Goal: Transaction & Acquisition: Purchase product/service

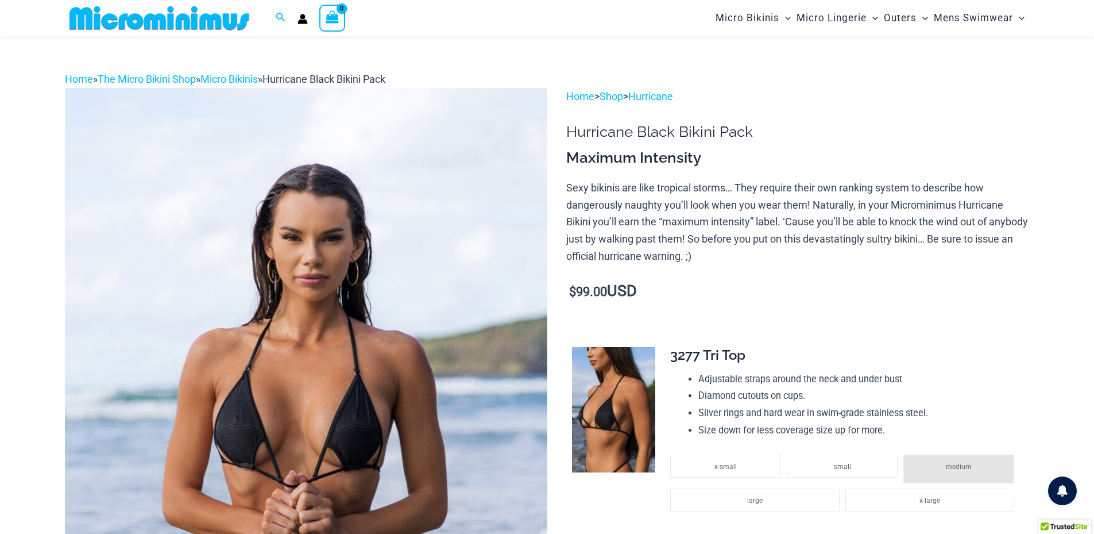
scroll to position [146, 0]
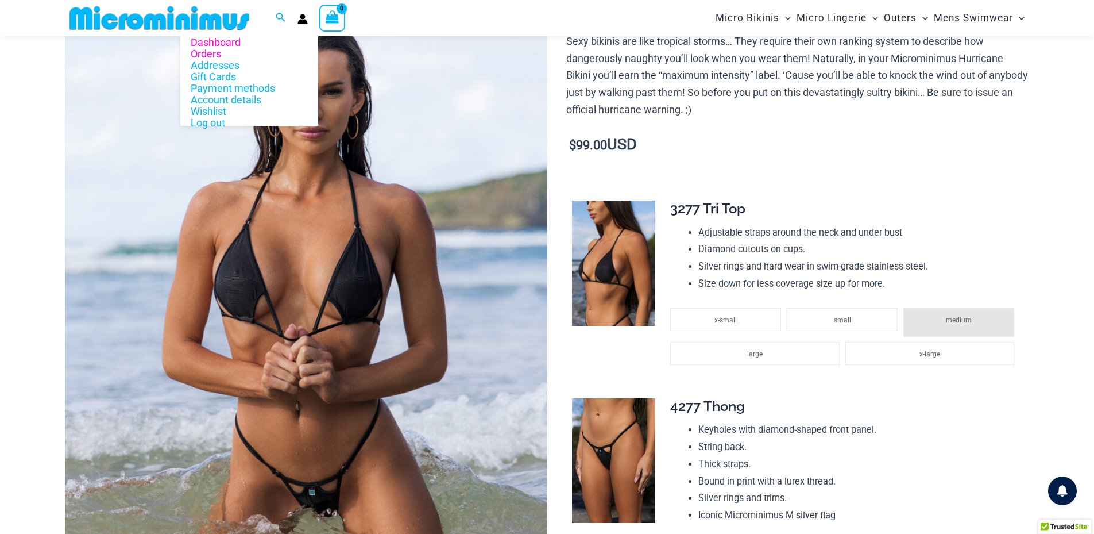
click at [213, 50] on link "Orders" at bounding box center [249, 53] width 138 height 11
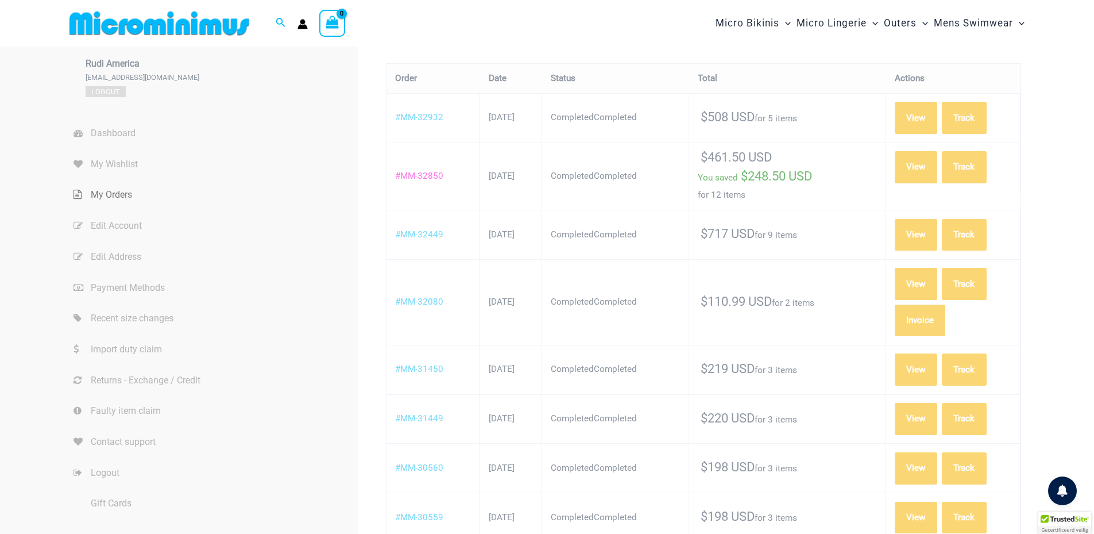
click at [425, 174] on link "#MM-32850" at bounding box center [419, 176] width 48 height 10
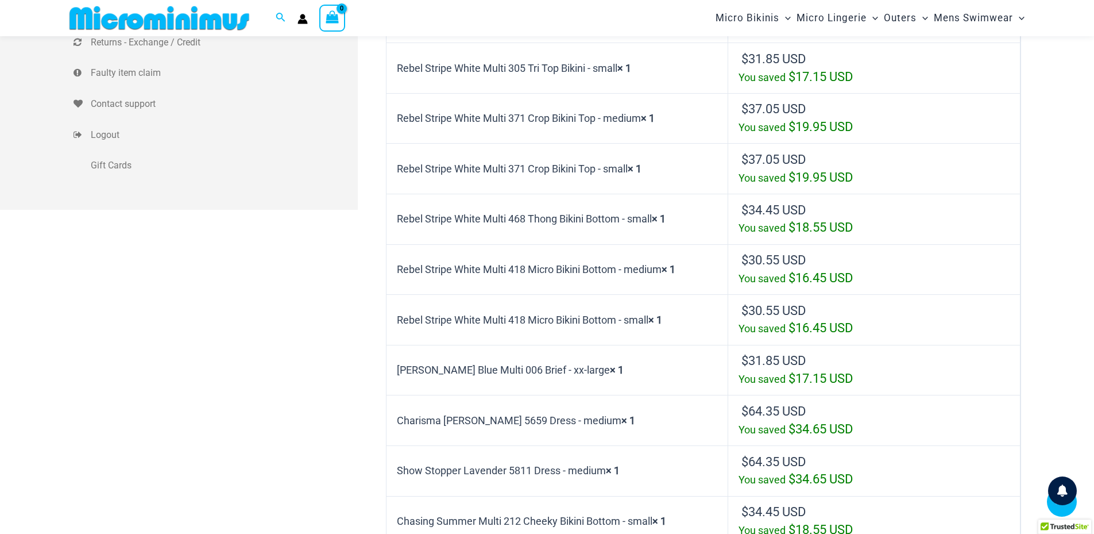
scroll to position [334, 0]
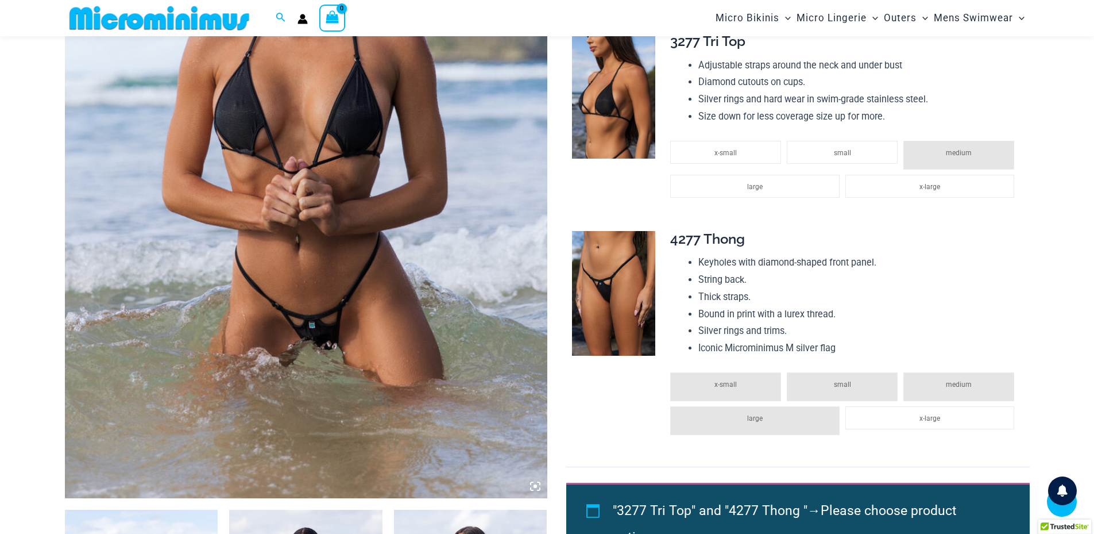
scroll to position [319, 0]
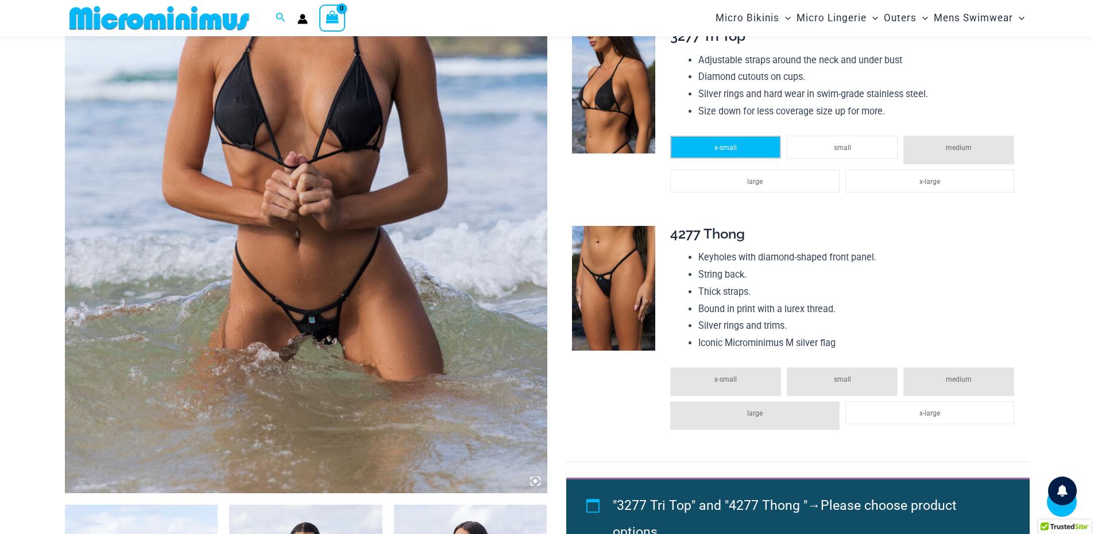
click at [714, 144] on li "x-small" at bounding box center [725, 147] width 111 height 23
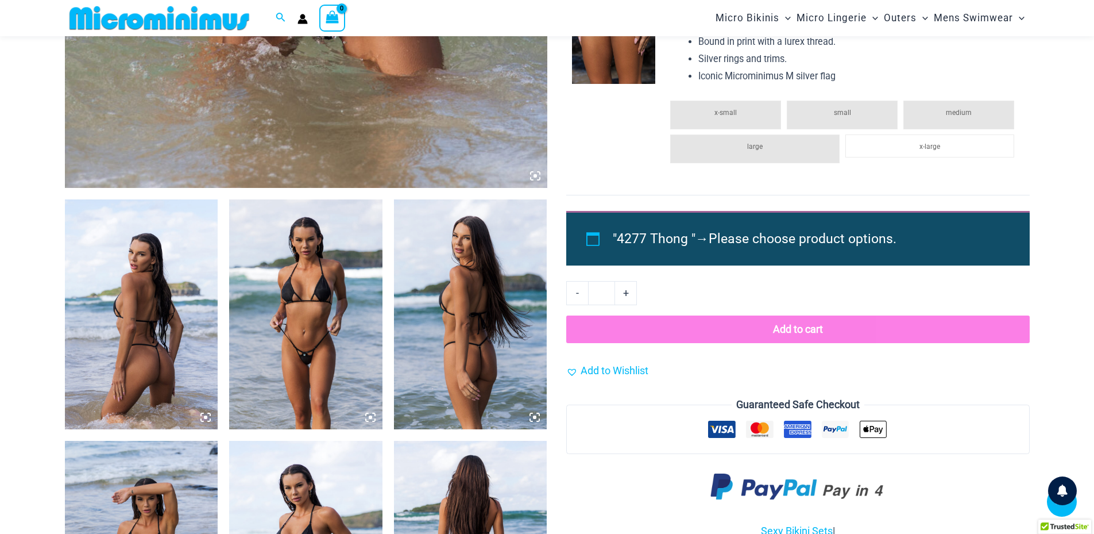
scroll to position [664, 0]
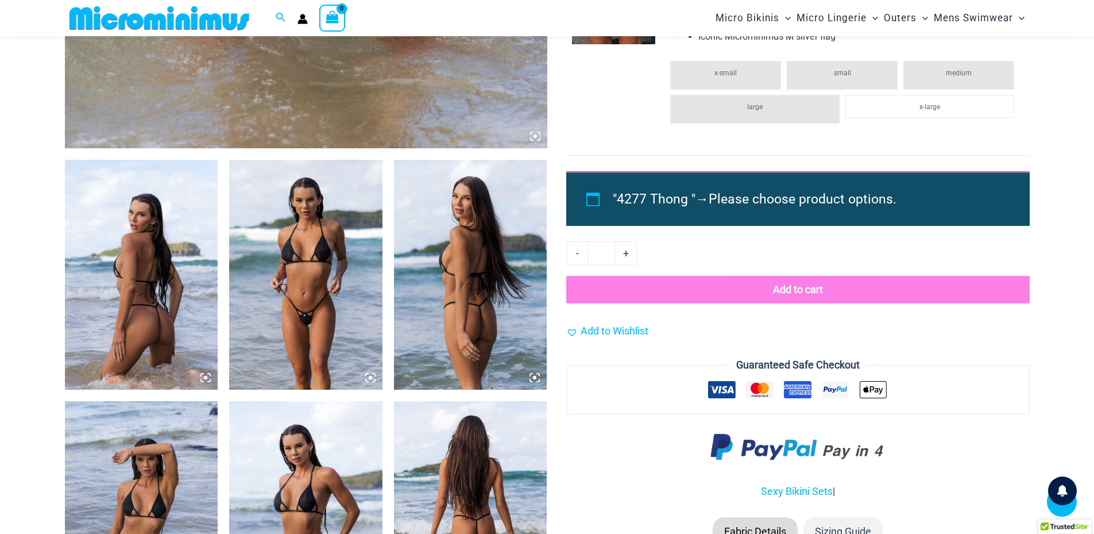
click at [799, 290] on button "Add to cart" at bounding box center [797, 290] width 463 height 28
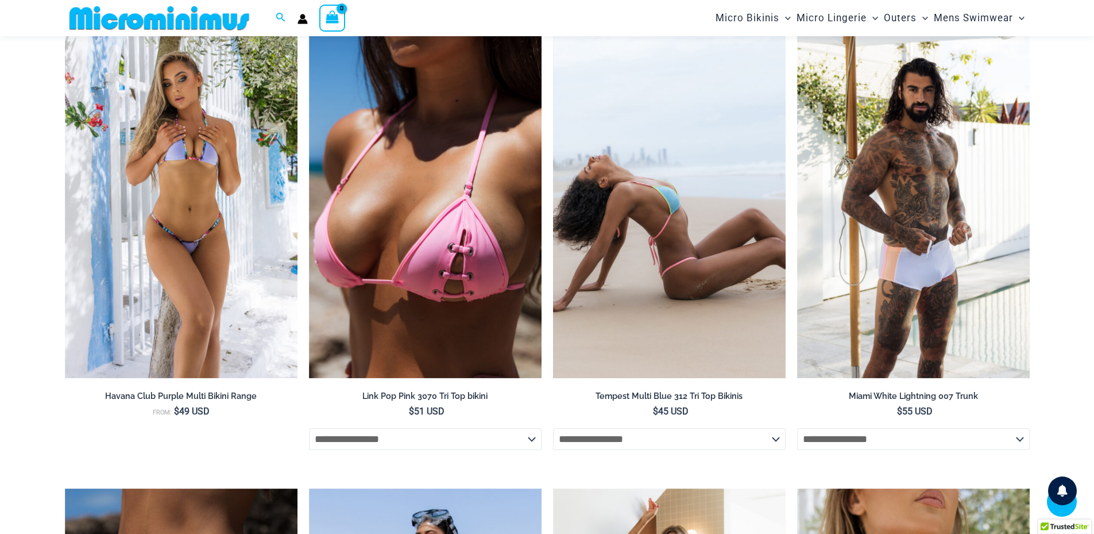
scroll to position [1830, 0]
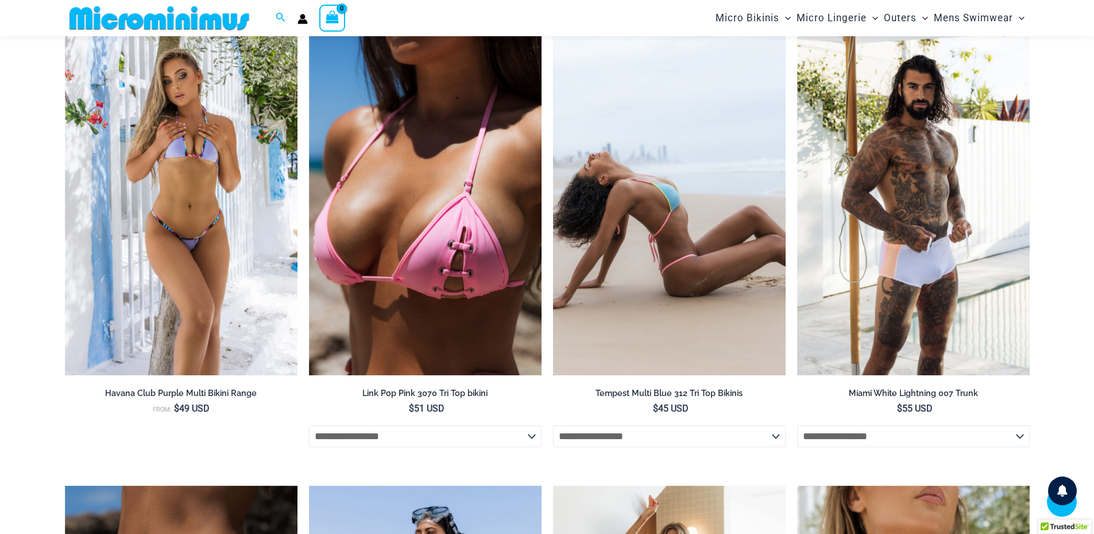
click at [647, 201] on img at bounding box center [669, 200] width 233 height 349
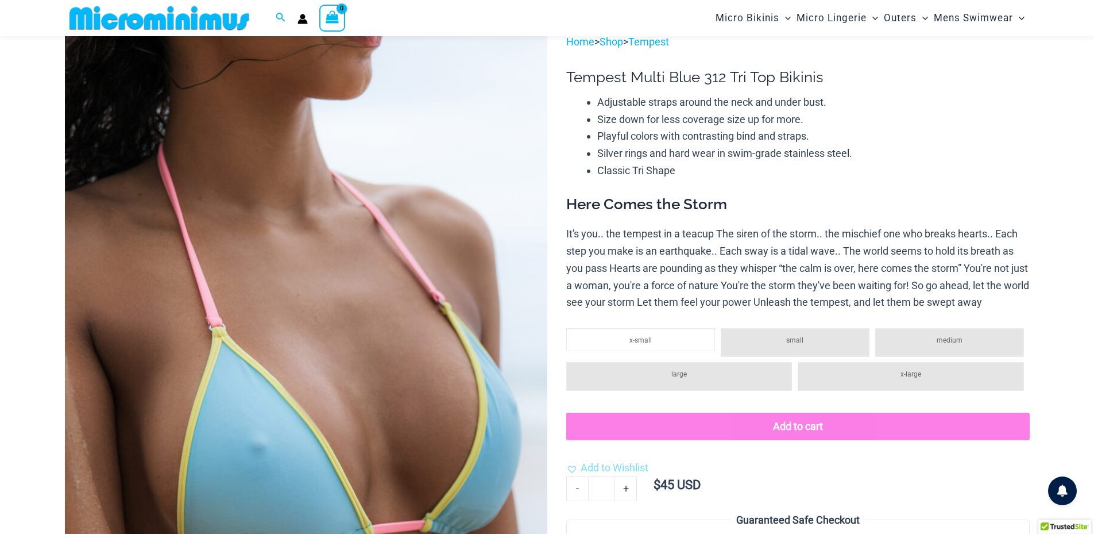
scroll to position [47, 0]
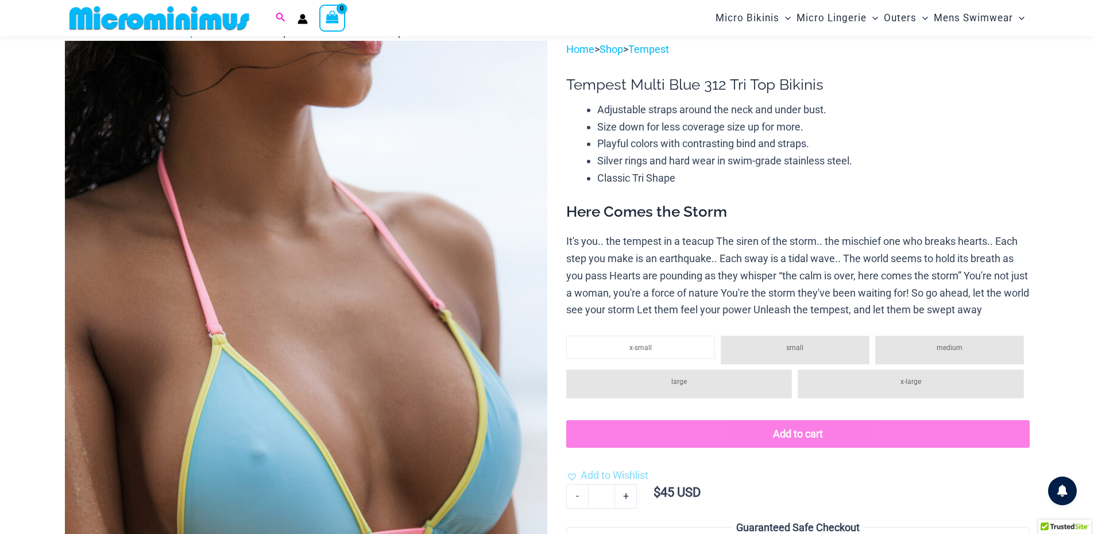
click at [281, 16] on icon "Search icon link" at bounding box center [280, 18] width 9 height 10
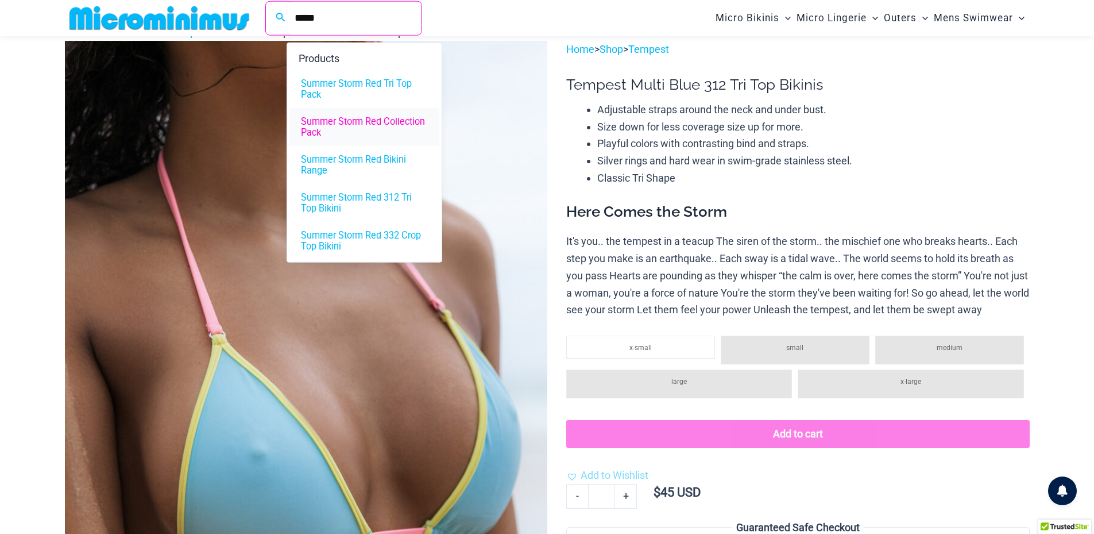
type input "*****"
click at [346, 118] on span "Summer Storm Red Collection Pack" at bounding box center [364, 127] width 127 height 22
